Goal: Task Accomplishment & Management: Complete application form

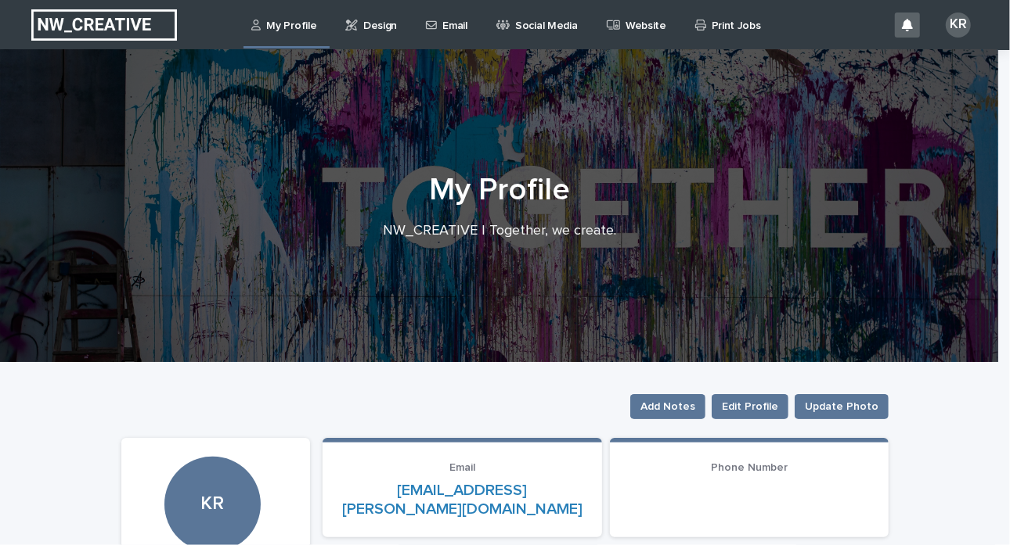
click at [465, 23] on div "Email" at bounding box center [448, 16] width 49 height 33
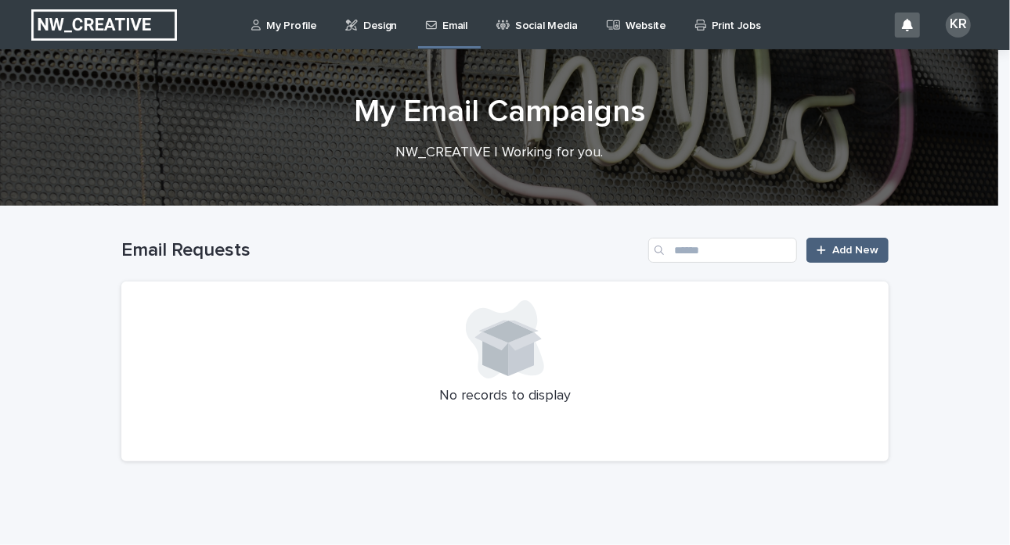
click at [841, 257] on link "Add New" at bounding box center [847, 250] width 82 height 25
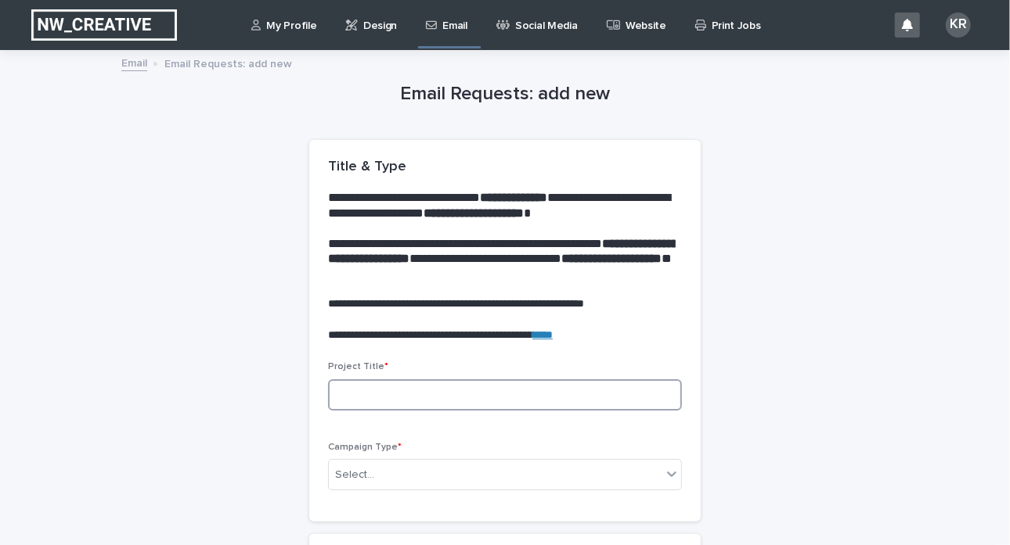
click at [337, 403] on input at bounding box center [505, 395] width 354 height 31
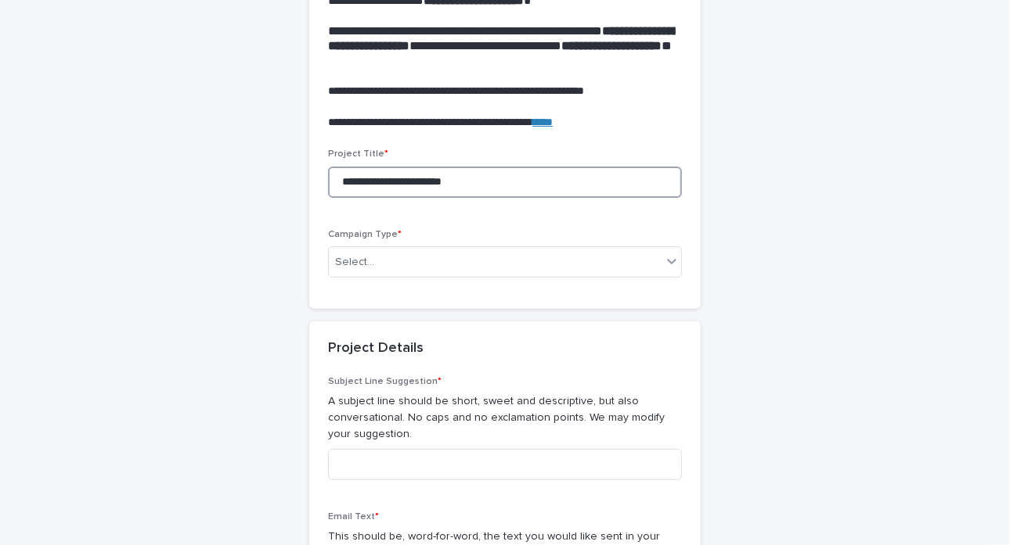
scroll to position [236, 0]
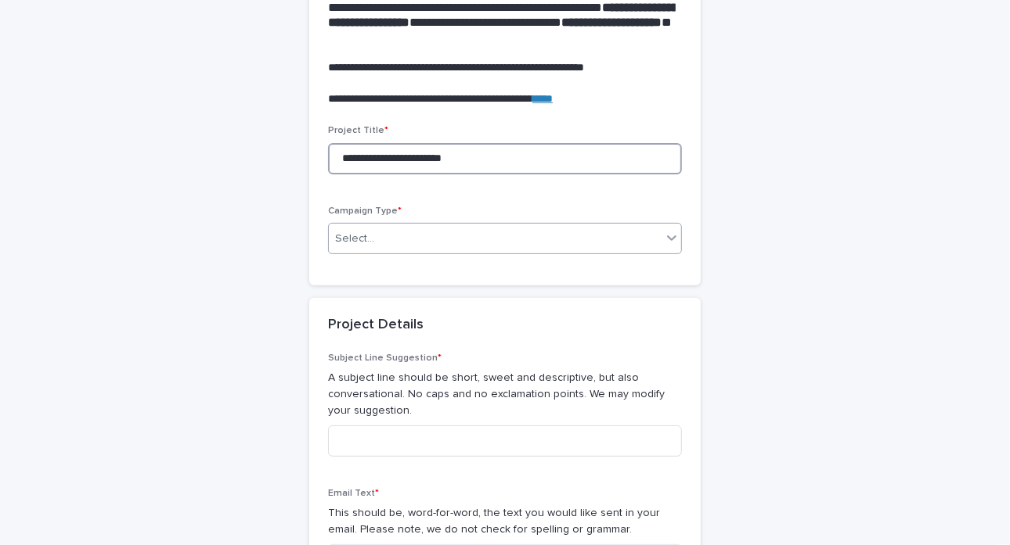
type input "**********"
click at [352, 235] on div "Select..." at bounding box center [354, 239] width 39 height 16
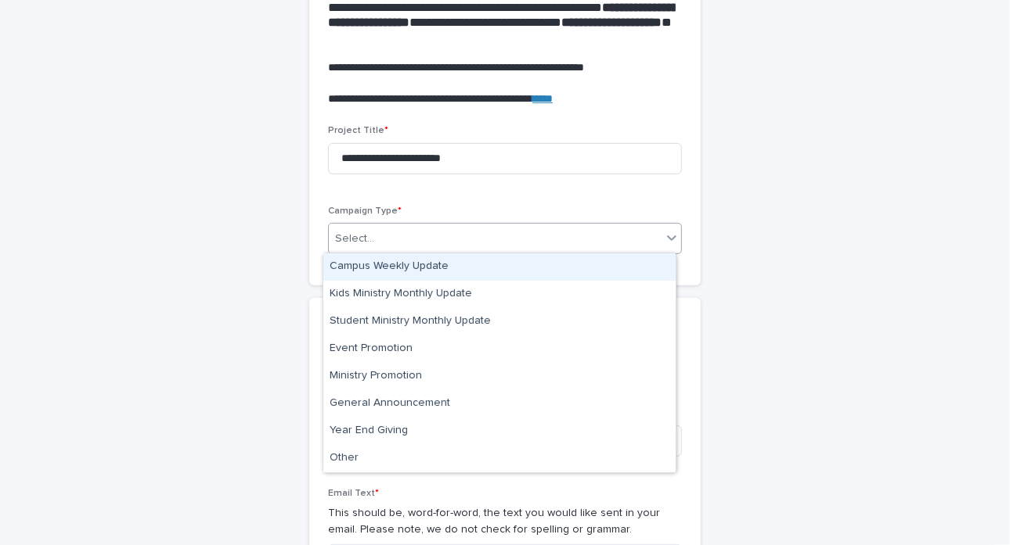
click at [357, 256] on div "Campus Weekly Update" at bounding box center [499, 267] width 352 height 27
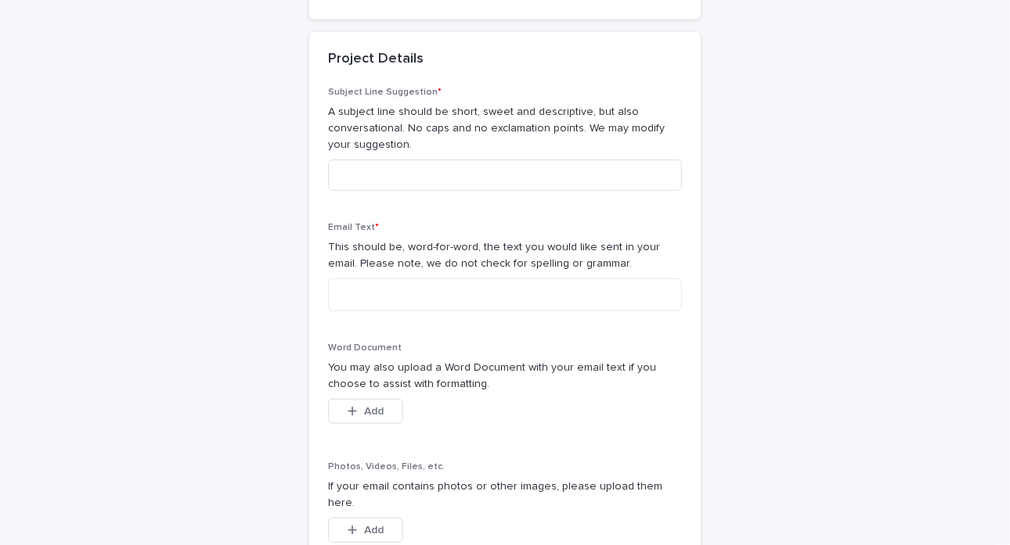
scroll to position [502, 0]
click at [355, 290] on textarea at bounding box center [505, 295] width 354 height 33
paste textarea "**********"
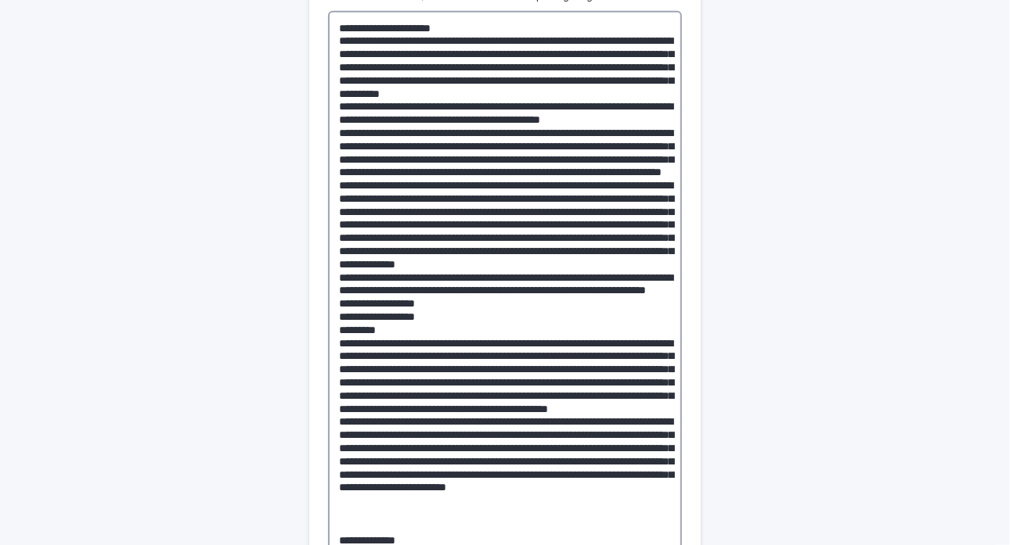
scroll to position [768, 0]
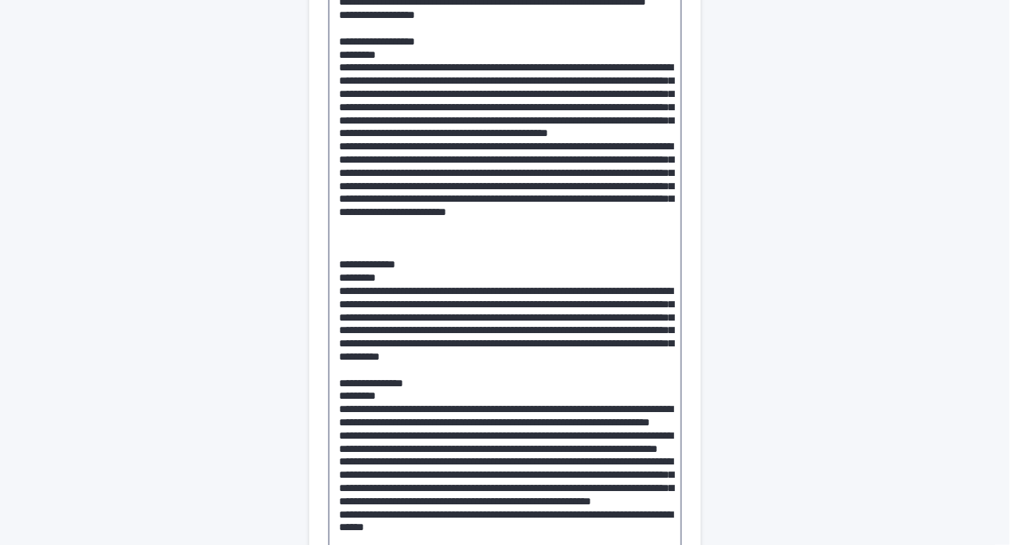
scroll to position [1061, 0]
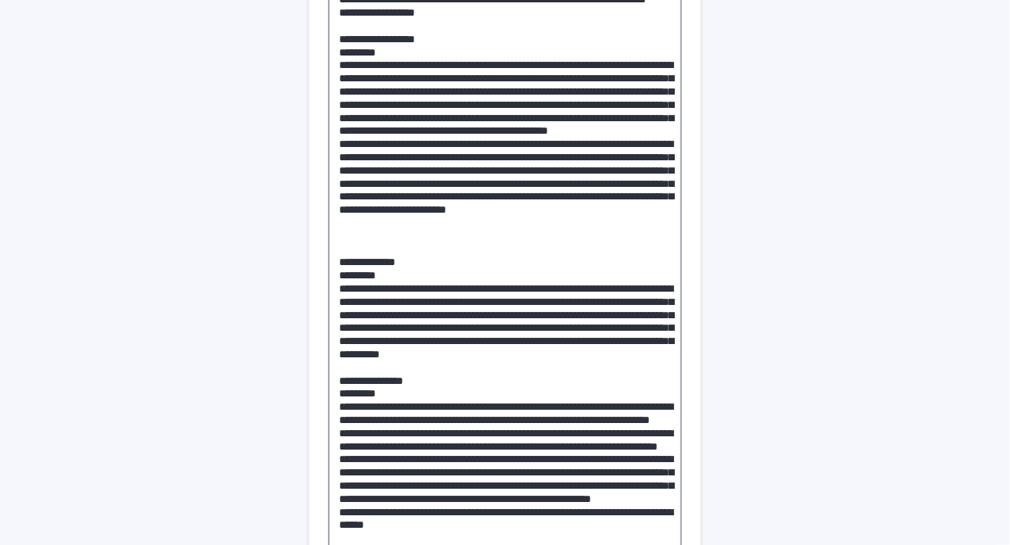
click at [344, 372] on textarea at bounding box center [505, 288] width 354 height 1137
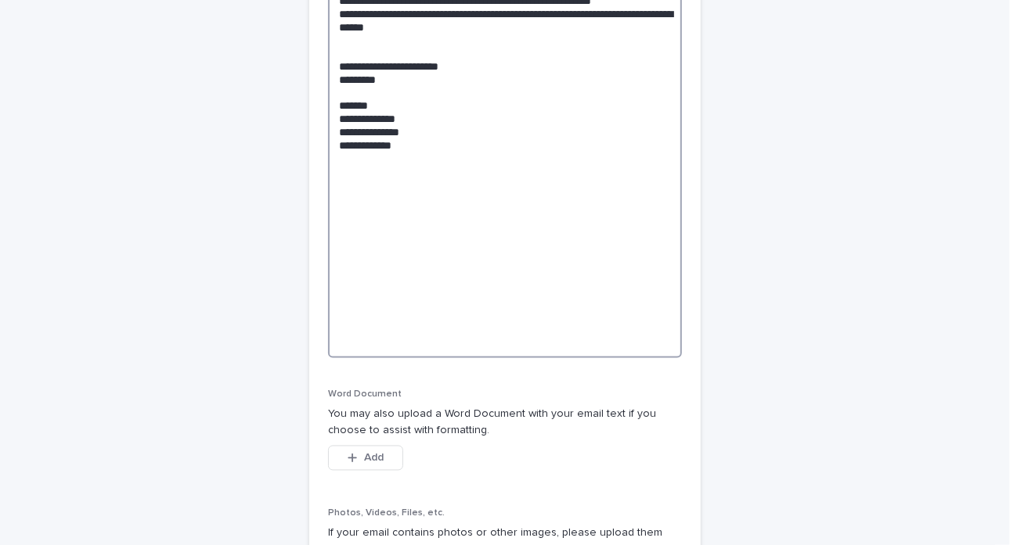
scroll to position [1680, 0]
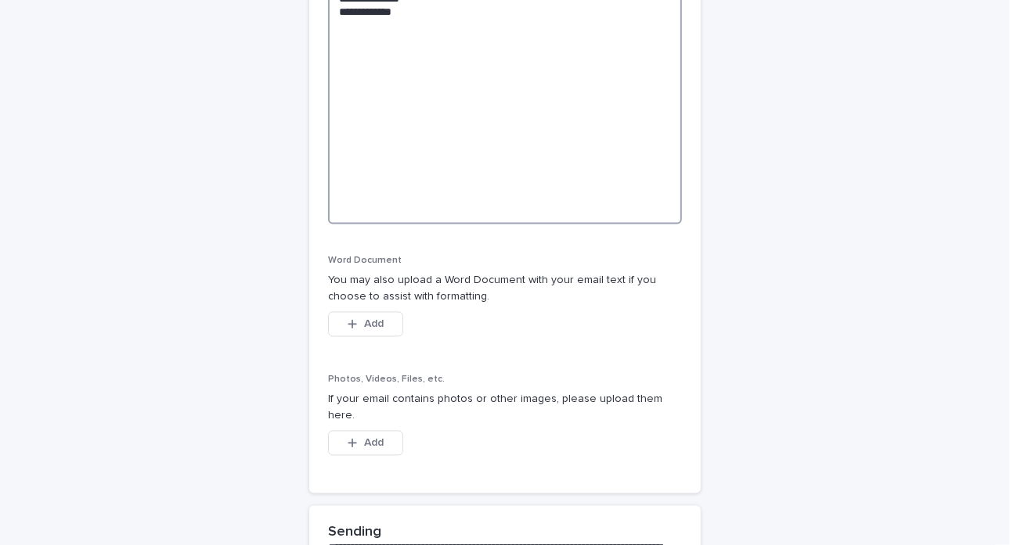
type textarea "**********"
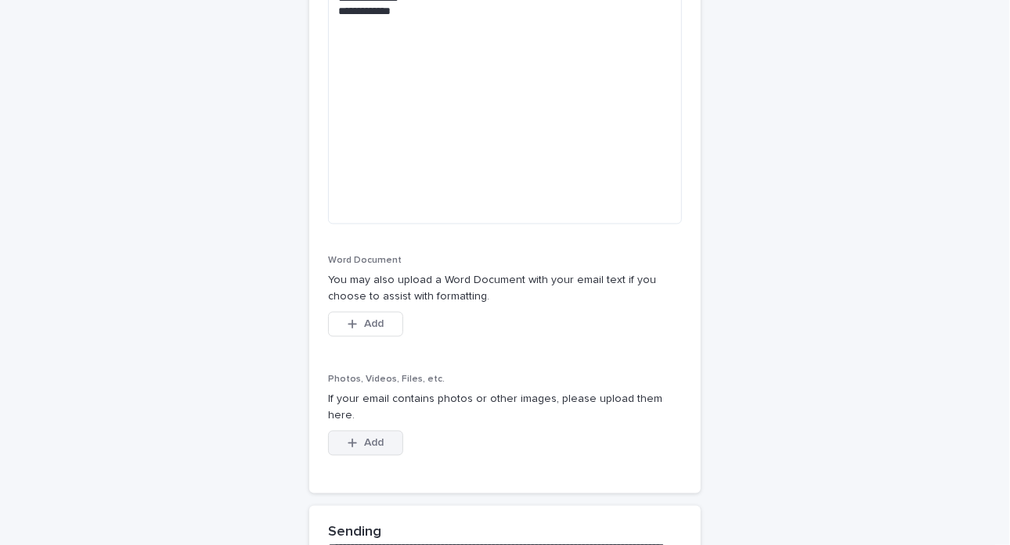
click at [364, 438] on span "Add" at bounding box center [374, 443] width 20 height 11
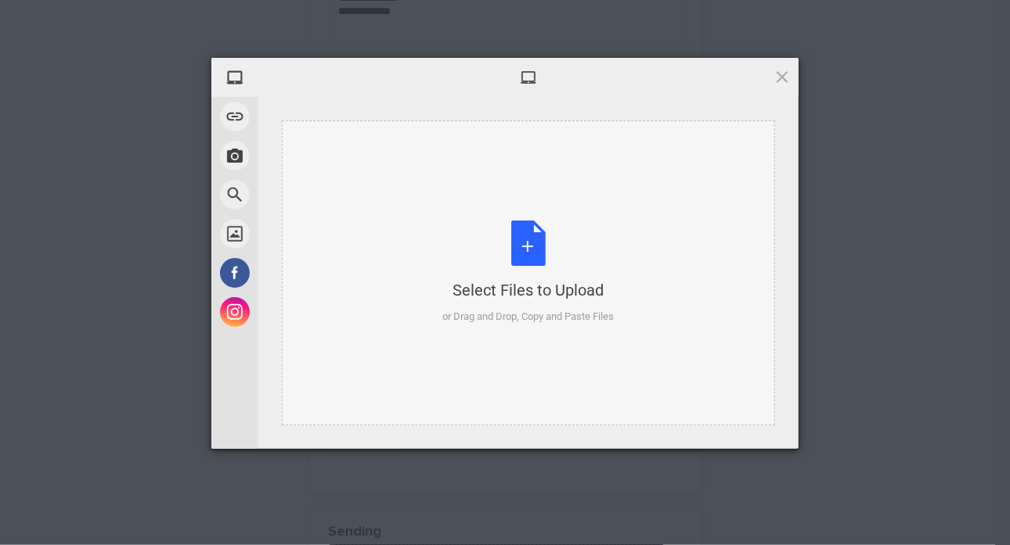
click at [497, 255] on div "Select Files to Upload or Drag and Drop, Copy and Paste Files" at bounding box center [528, 273] width 171 height 104
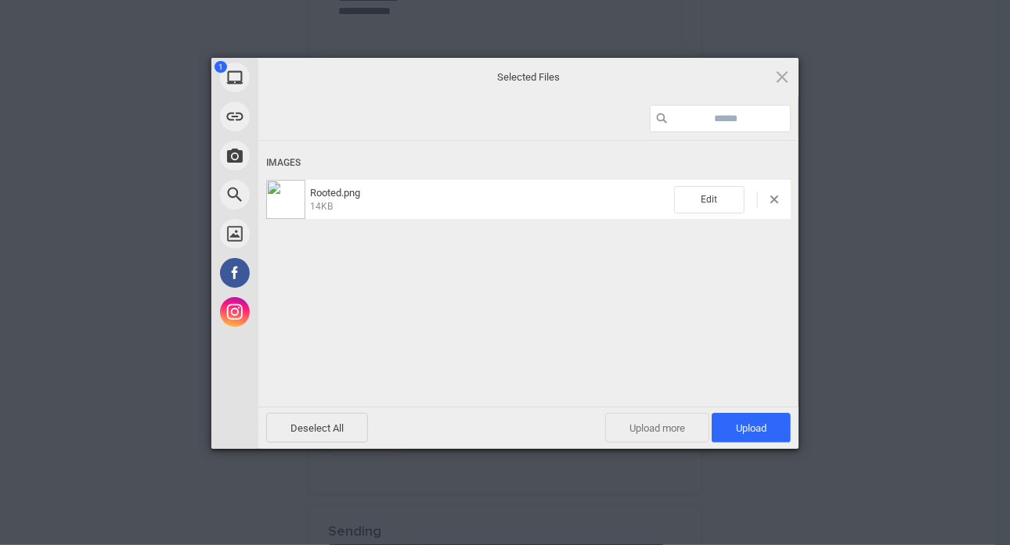
click at [671, 424] on span "Upload more" at bounding box center [657, 428] width 104 height 30
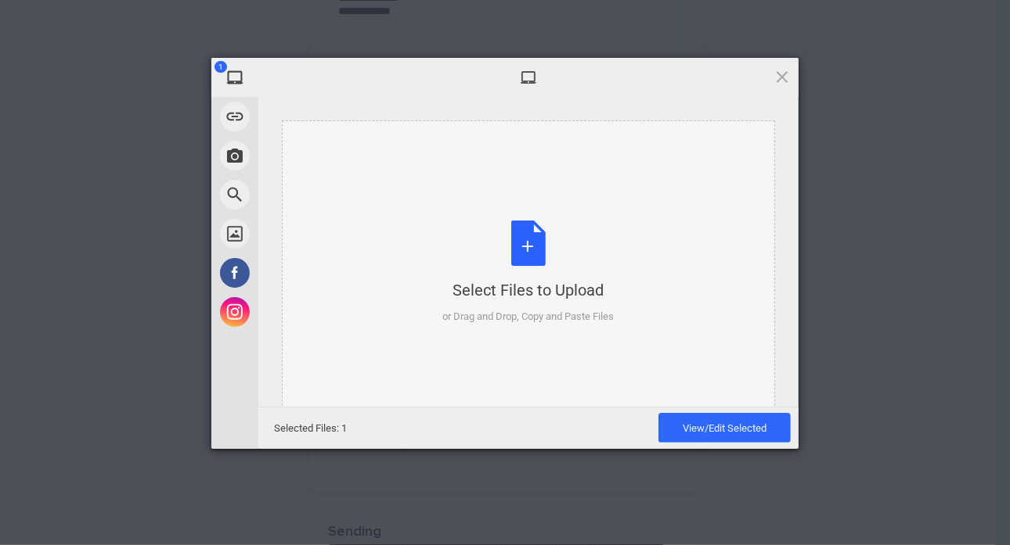
click at [534, 227] on div "Select Files to Upload or Drag and Drop, Copy and Paste Files" at bounding box center [528, 273] width 171 height 104
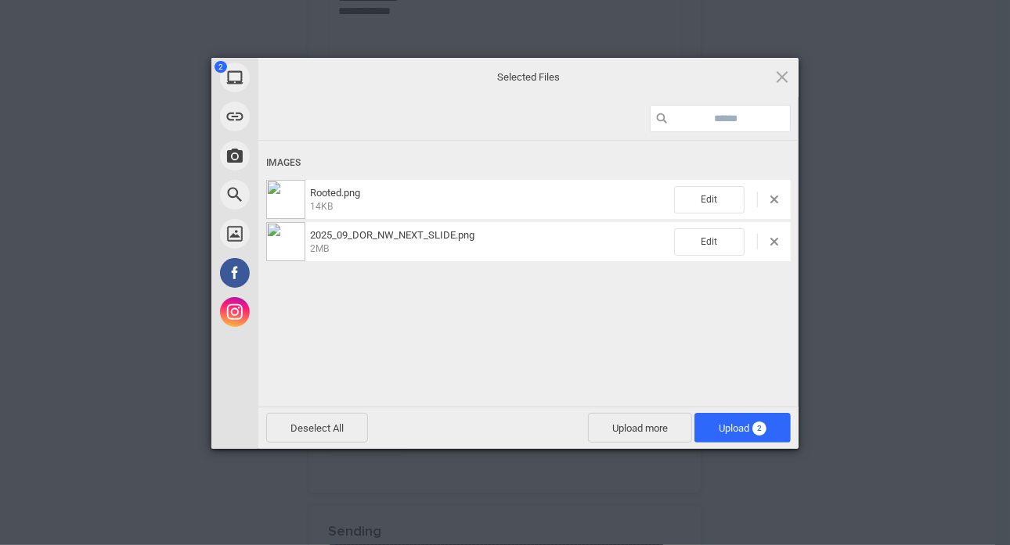
click at [776, 247] on div "Edit" at bounding box center [732, 242] width 117 height 27
click at [775, 243] on span at bounding box center [774, 242] width 8 height 8
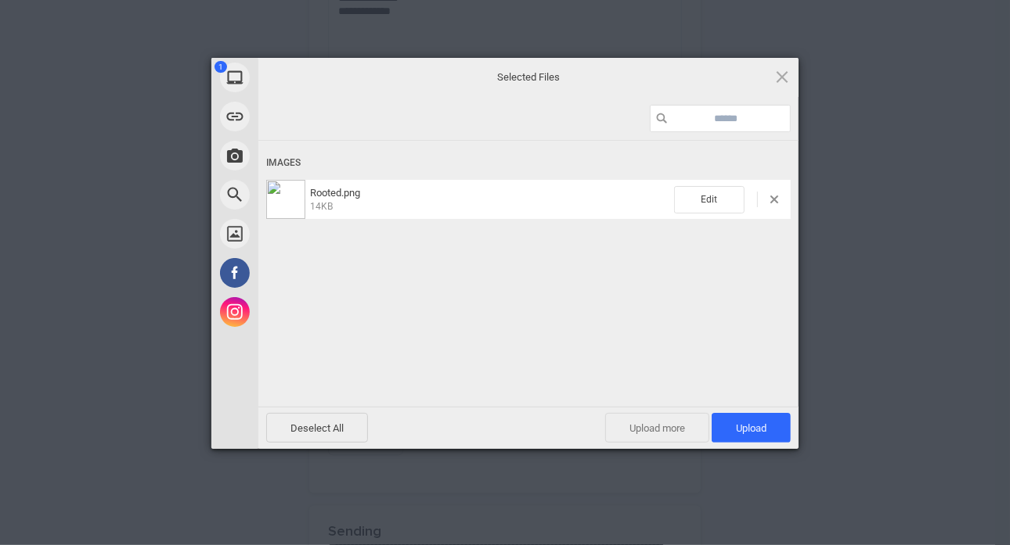
click at [656, 438] on span "Upload more" at bounding box center [657, 428] width 104 height 30
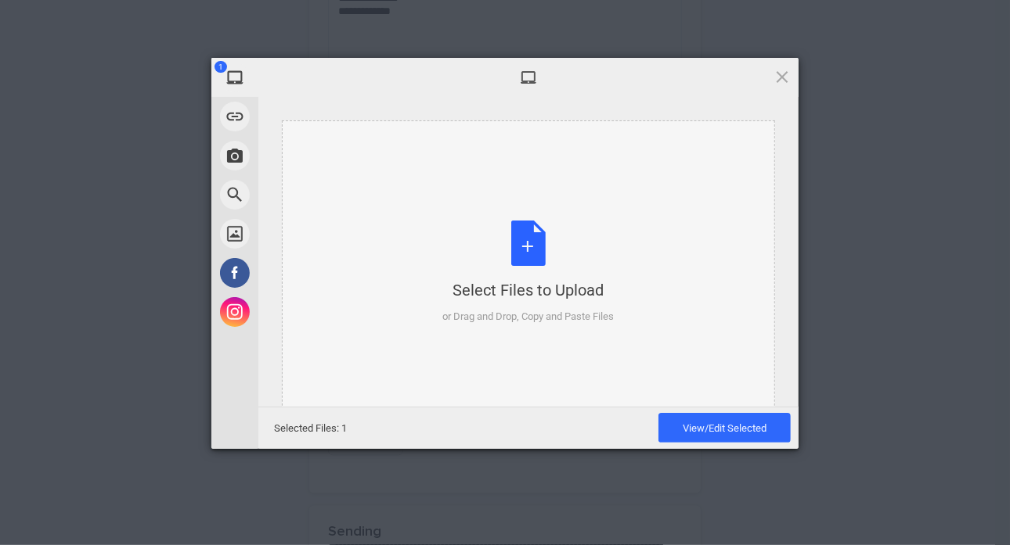
click at [492, 237] on div "Select Files to Upload or Drag and Drop, Copy and Paste Files" at bounding box center [528, 273] width 171 height 104
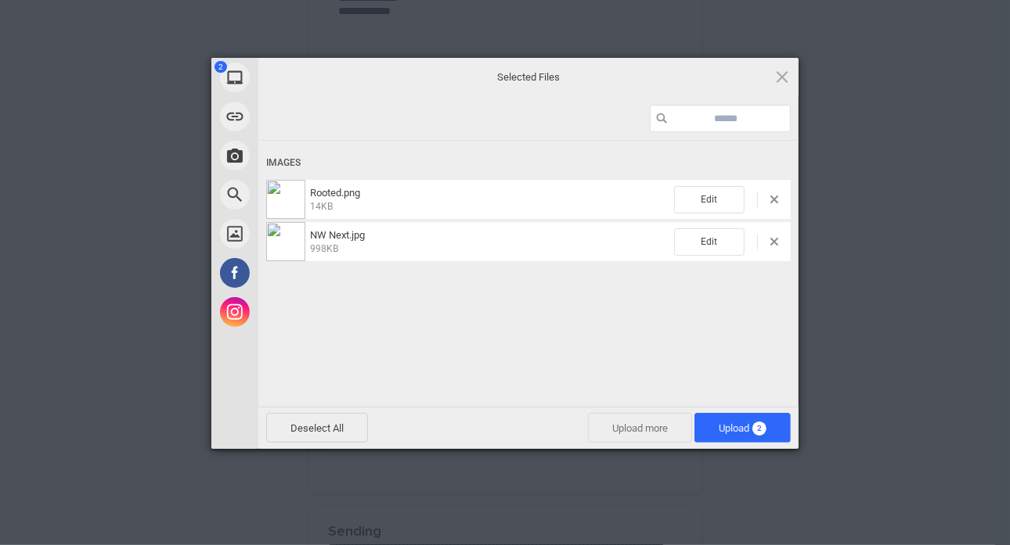
click at [652, 423] on span "Upload more" at bounding box center [640, 428] width 104 height 30
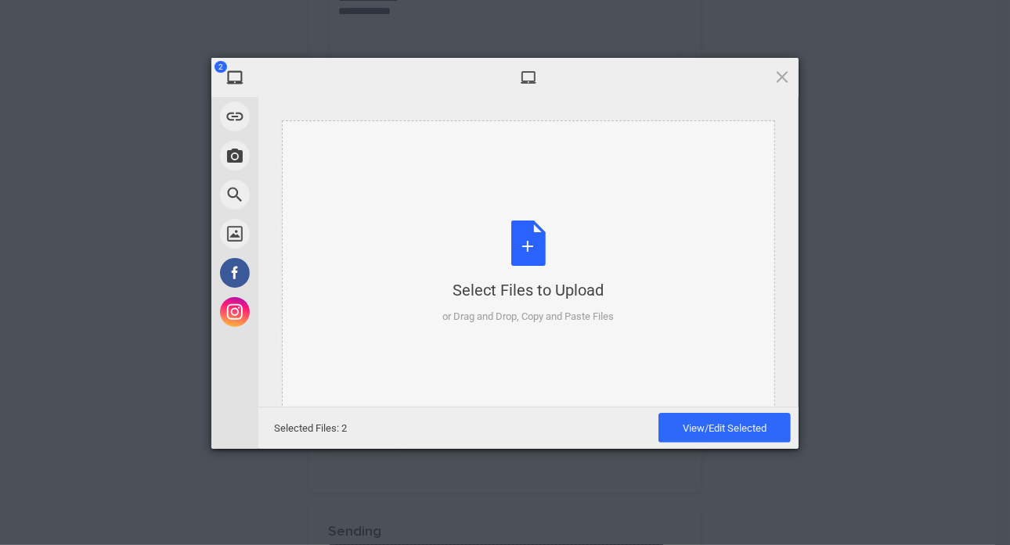
click at [542, 274] on div "Select Files to Upload or Drag and Drop, Copy and Paste Files" at bounding box center [528, 273] width 171 height 104
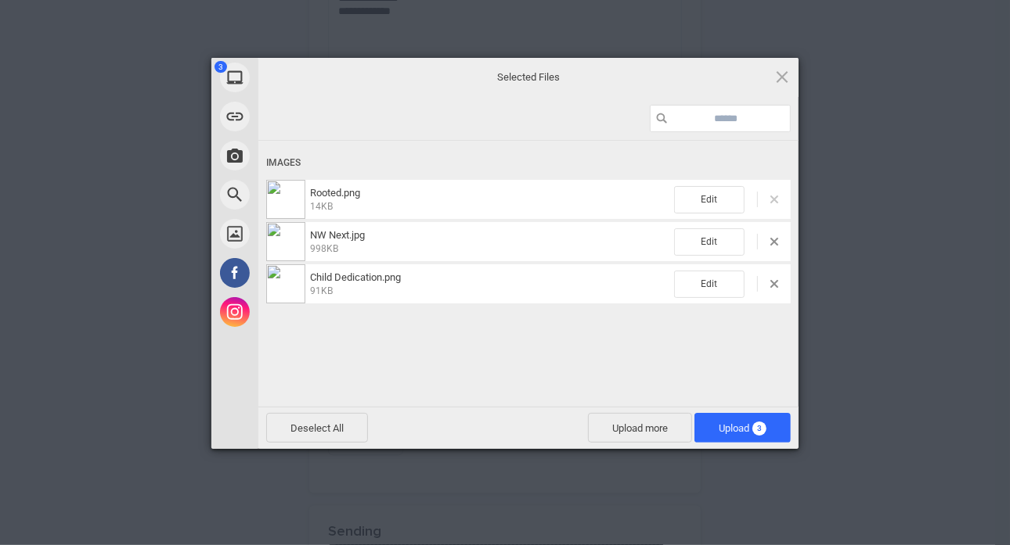
click at [776, 201] on span at bounding box center [774, 200] width 8 height 8
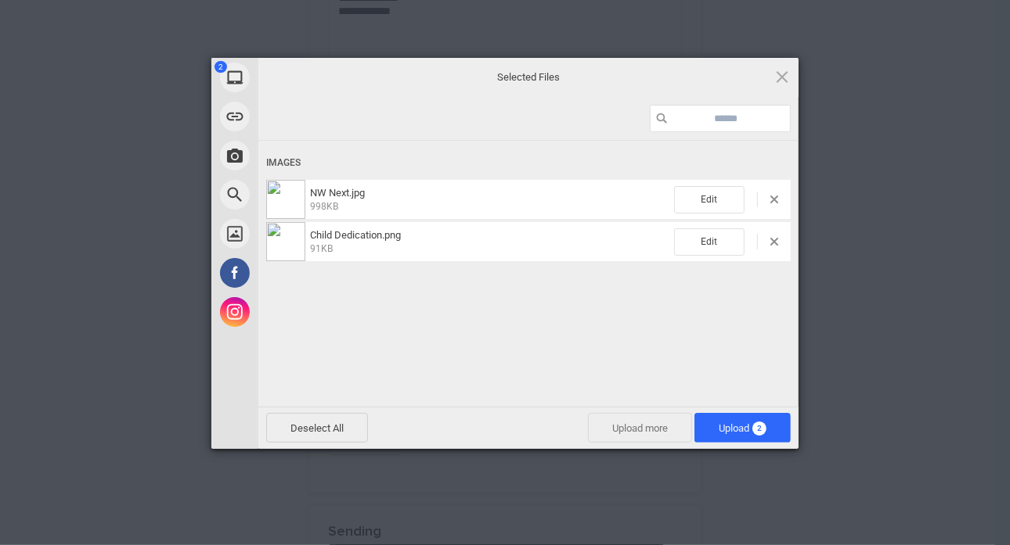
click at [646, 434] on span "Upload more" at bounding box center [640, 428] width 104 height 30
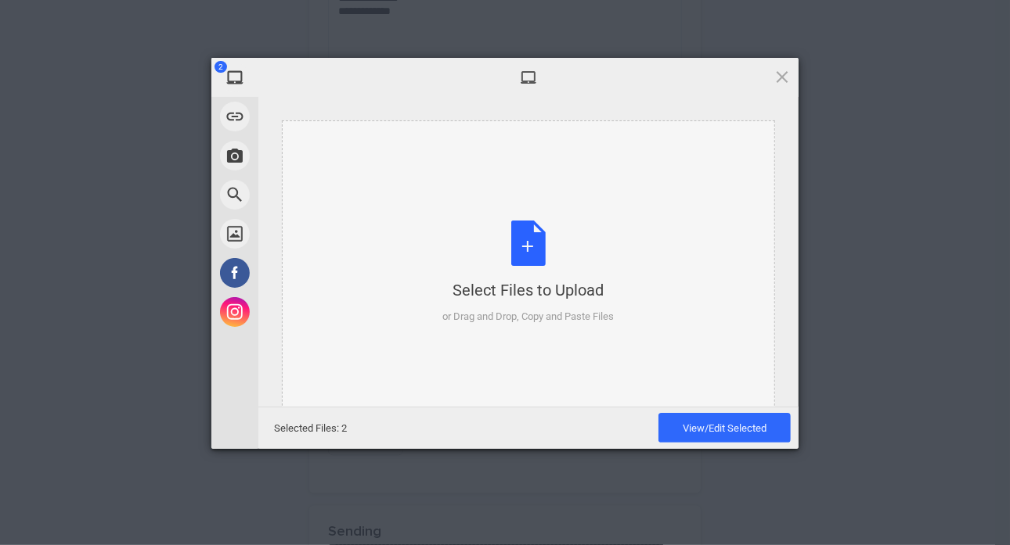
click at [576, 252] on div "Select Files to Upload or Drag and Drop, Copy and Paste Files" at bounding box center [528, 273] width 171 height 104
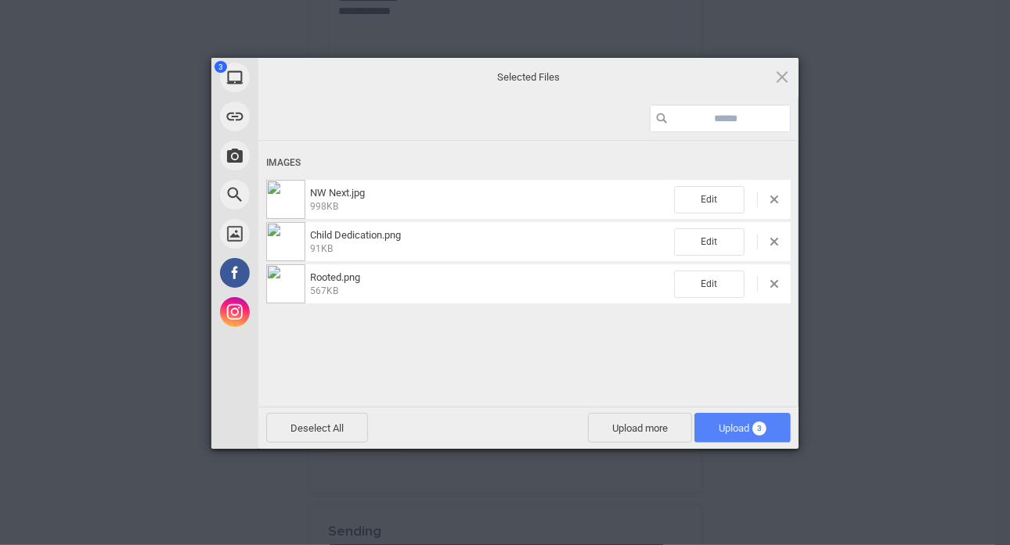
click at [738, 428] on span "Upload 3" at bounding box center [742, 429] width 48 height 12
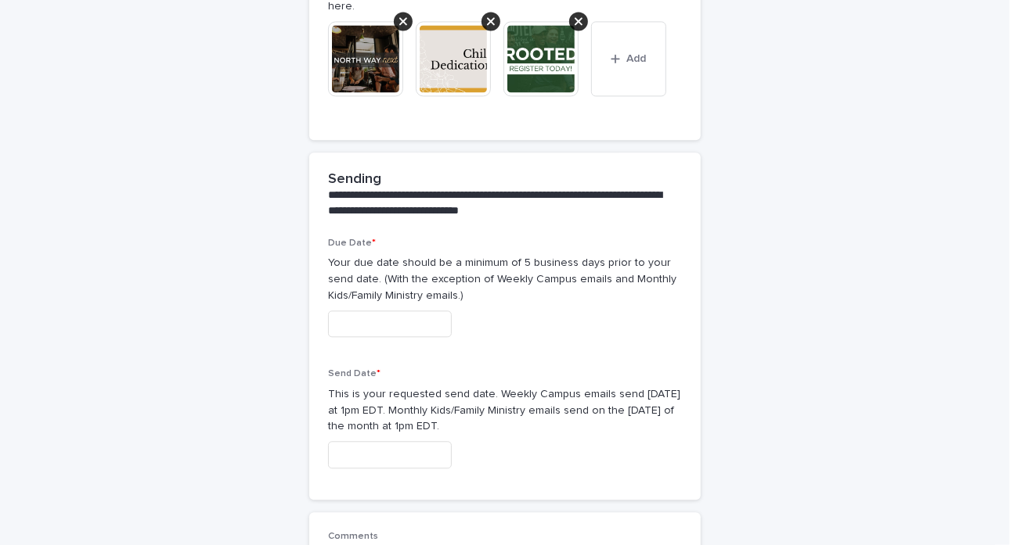
scroll to position [2097, 0]
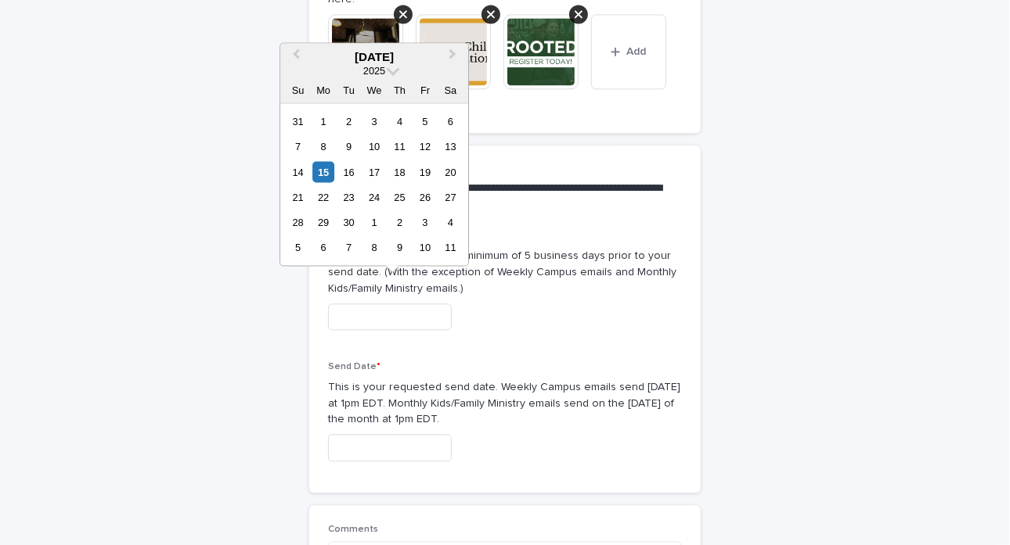
click at [370, 304] on input "text" at bounding box center [390, 317] width 124 height 27
click at [321, 168] on div "15" at bounding box center [323, 171] width 21 height 21
type input "**********"
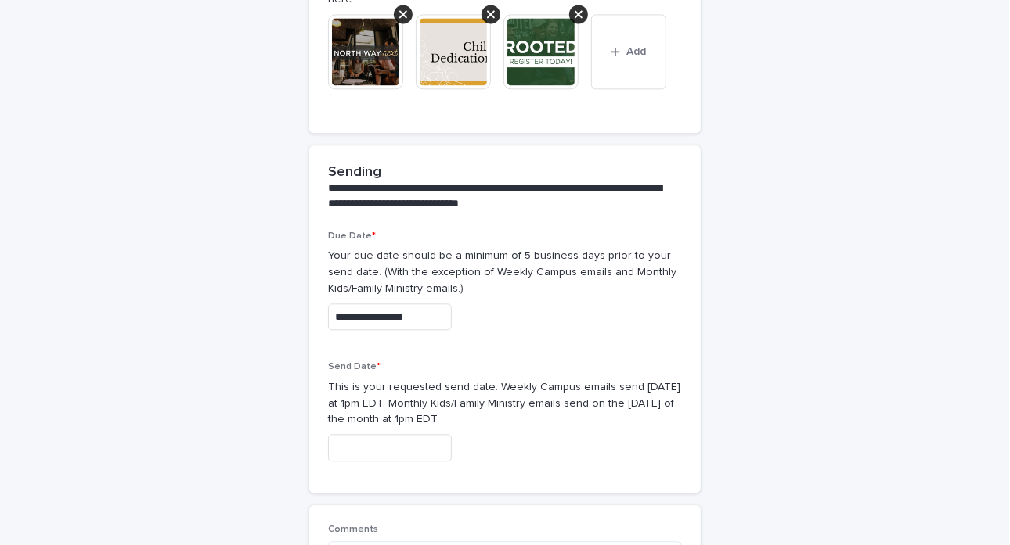
click at [380, 434] on input "text" at bounding box center [390, 447] width 124 height 27
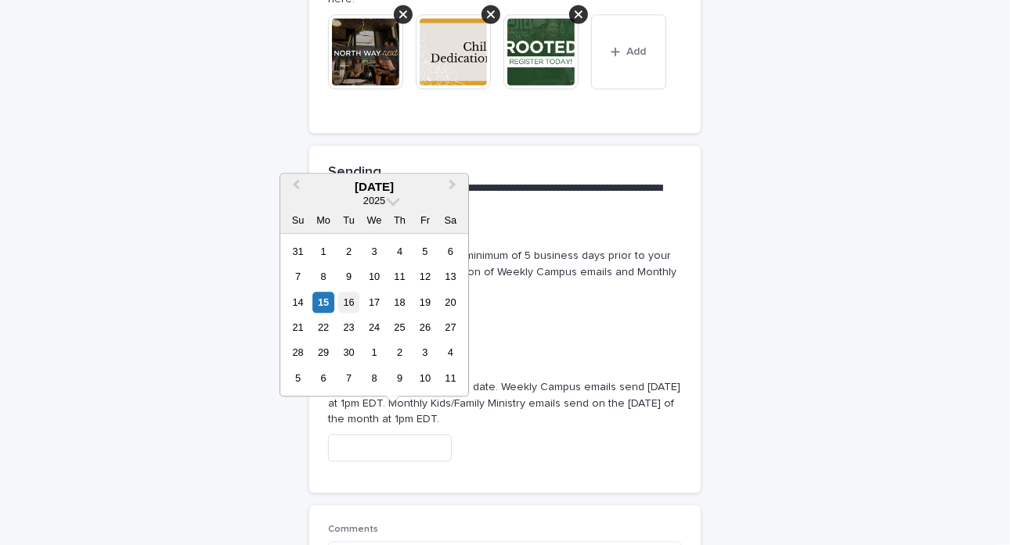
click at [352, 304] on div "16" at bounding box center [348, 302] width 21 height 21
type input "**********"
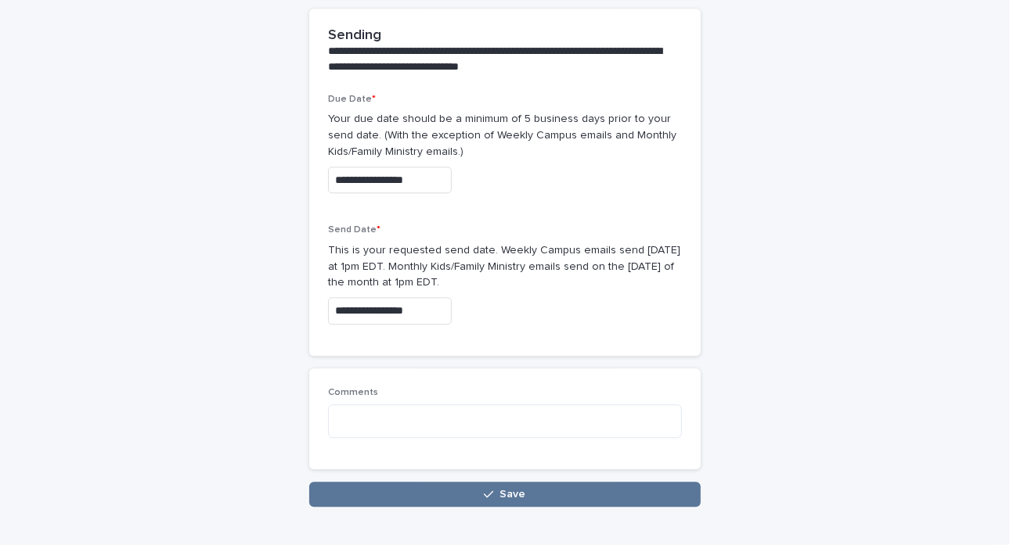
scroll to position [2299, 0]
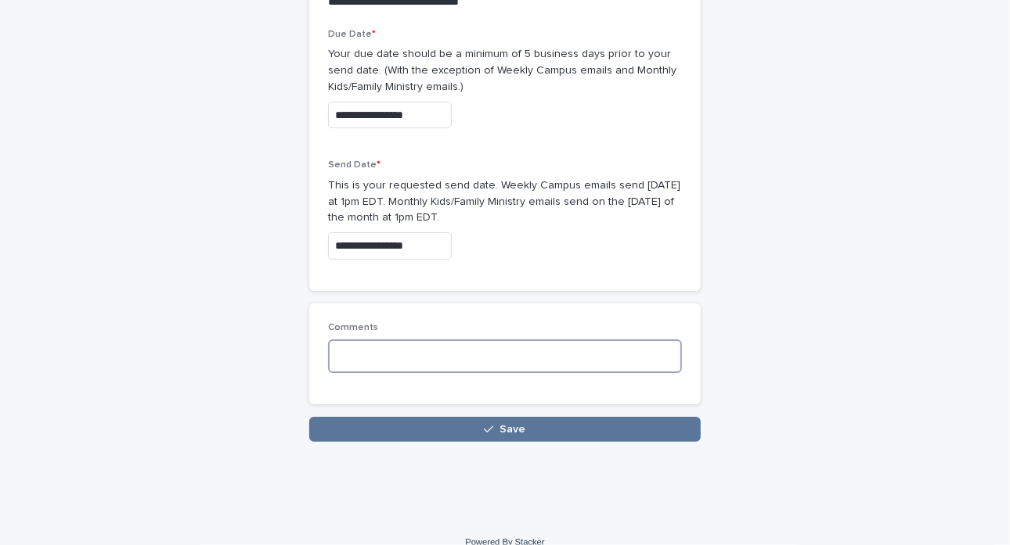
click at [339, 340] on textarea at bounding box center [505, 356] width 354 height 33
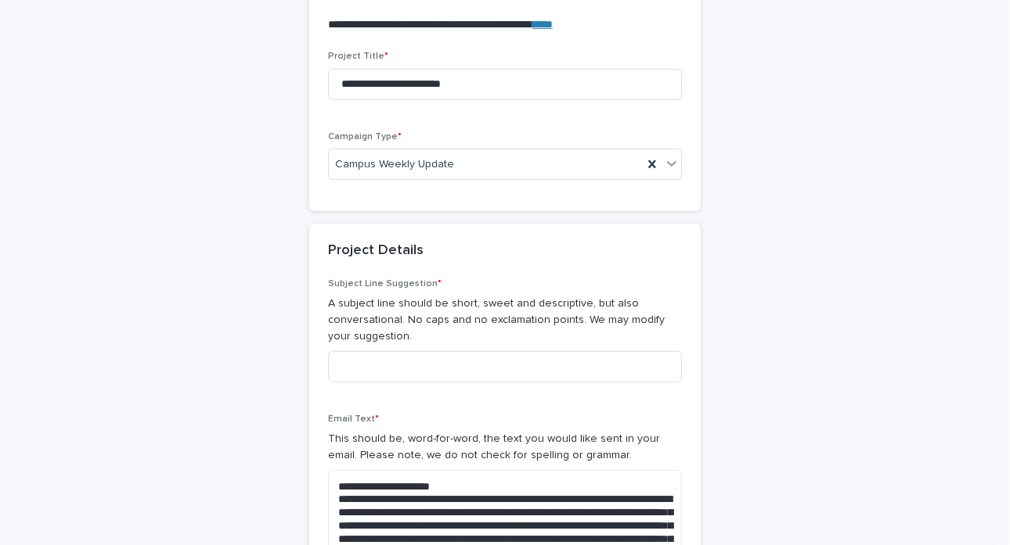
scroll to position [311, 0]
type textarea "**********"
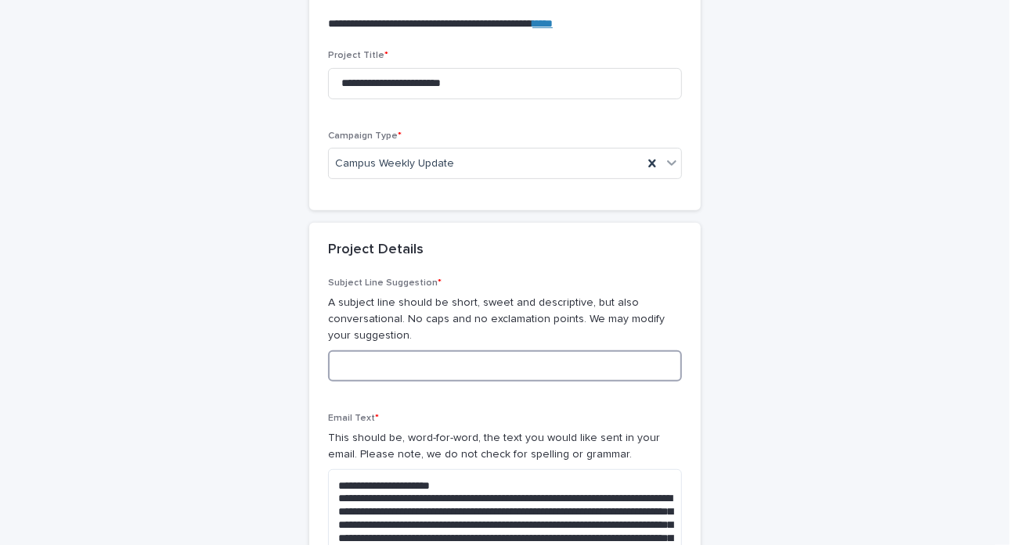
click at [380, 355] on input at bounding box center [505, 366] width 354 height 31
type input "*"
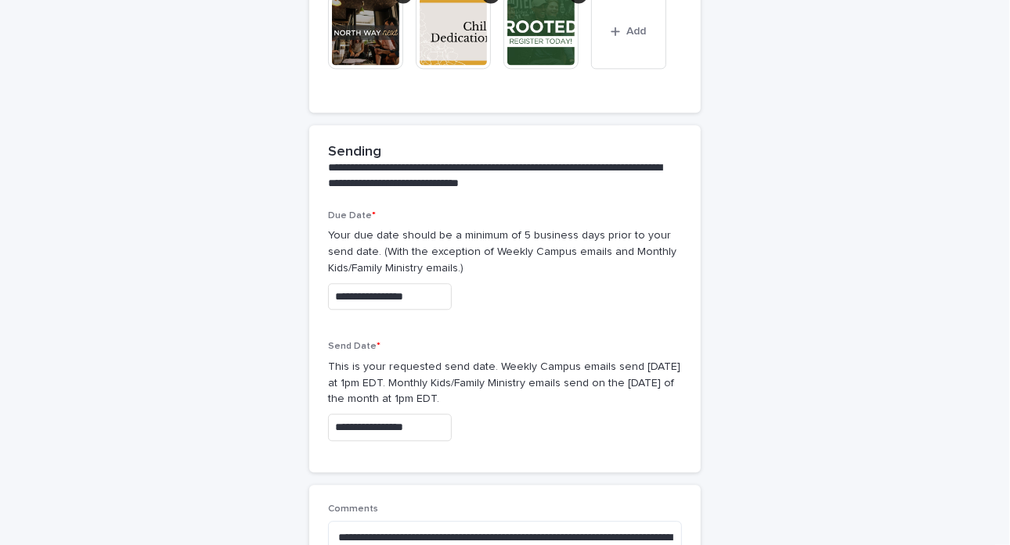
scroll to position [2352, 0]
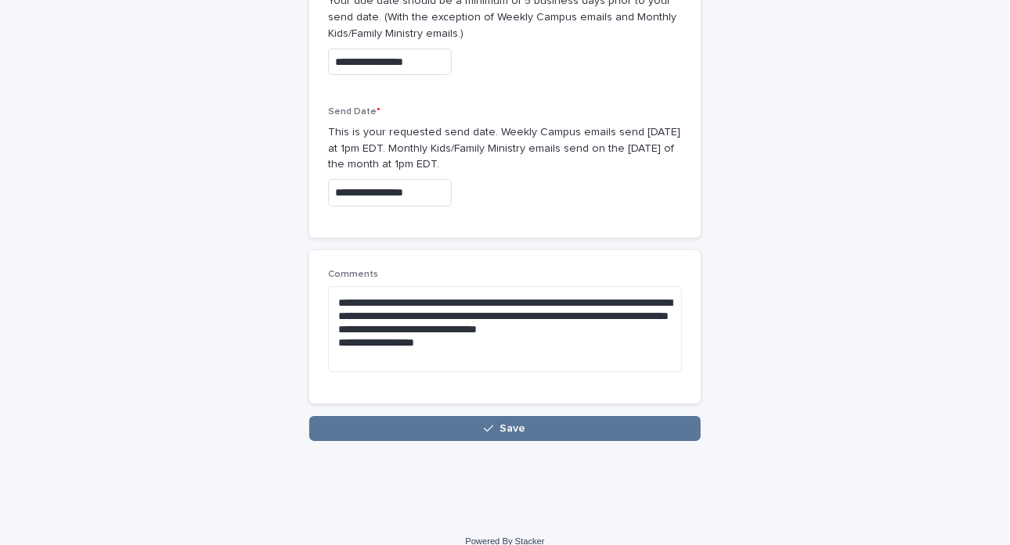
type input "**********"
